Goal: Check status

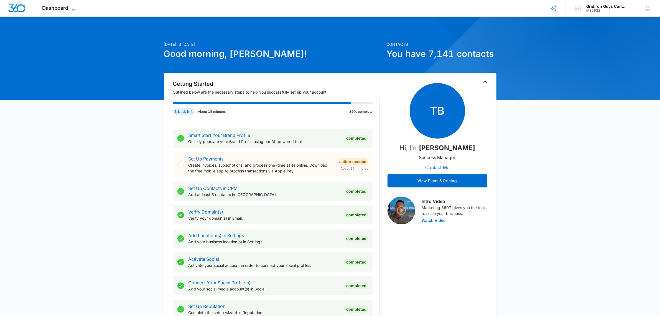
click at [55, 10] on span "Dashboard" at bounding box center [55, 8] width 26 height 6
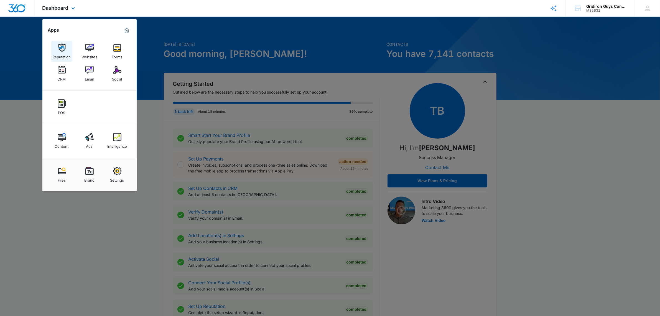
click at [60, 50] on img at bounding box center [62, 48] width 8 height 8
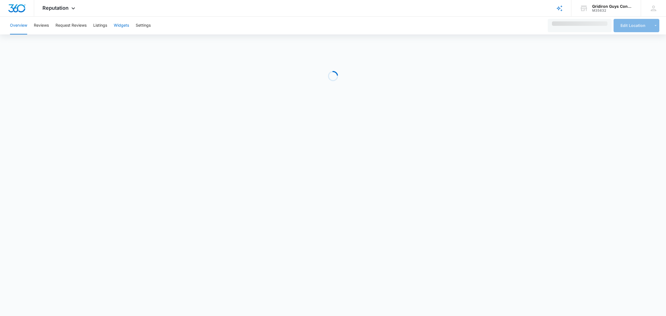
click at [121, 27] on button "Widgets" at bounding box center [121, 26] width 15 height 18
click at [245, 88] on div "Loading" at bounding box center [333, 90] width 666 height 83
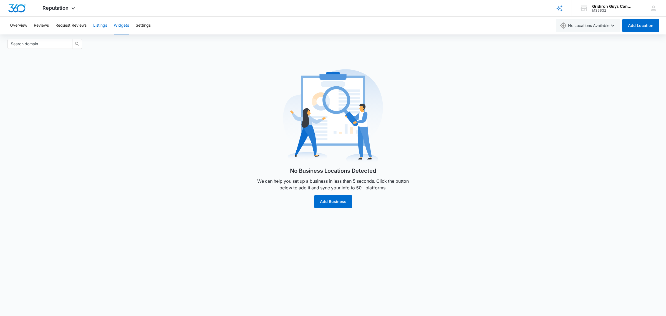
click at [103, 28] on button "Listings" at bounding box center [100, 26] width 14 height 18
